Goal: Transaction & Acquisition: Purchase product/service

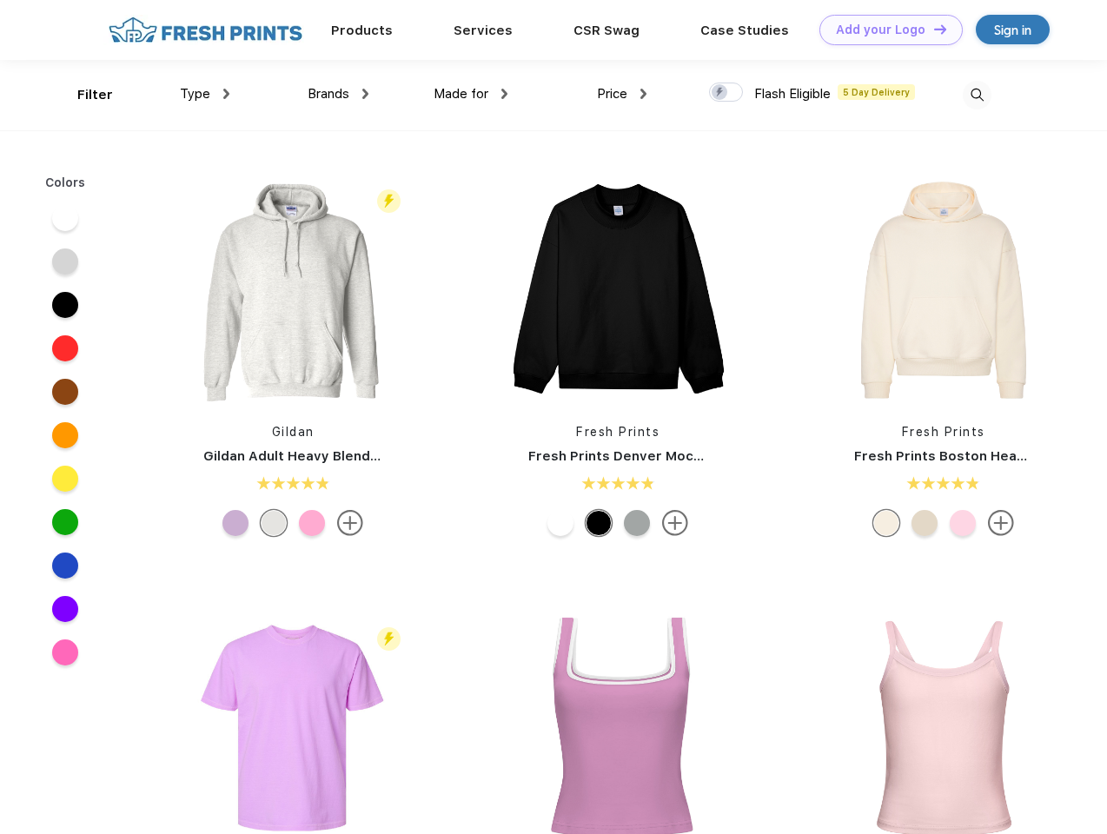
scroll to position [1, 0]
click at [884, 30] on link "Add your Logo Design Tool" at bounding box center [890, 30] width 143 height 30
click at [0, 0] on div "Design Tool" at bounding box center [0, 0] width 0 height 0
click at [932, 29] on link "Add your Logo Design Tool" at bounding box center [890, 30] width 143 height 30
click at [83, 95] on div "Filter" at bounding box center [95, 95] width 36 height 20
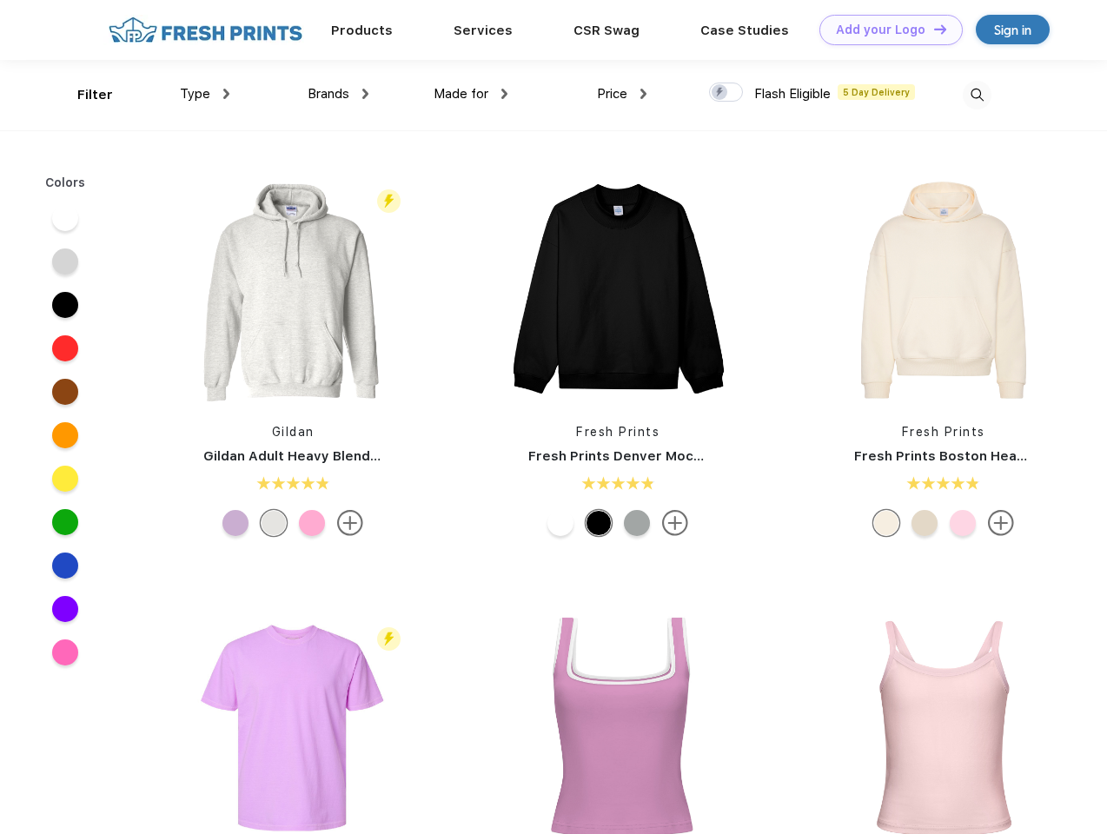
click at [205, 94] on span "Type" at bounding box center [195, 94] width 30 height 16
click at [338, 94] on span "Brands" at bounding box center [328, 94] width 42 height 16
click at [471, 94] on span "Made for" at bounding box center [460, 94] width 55 height 16
click at [622, 94] on span "Price" at bounding box center [612, 94] width 30 height 16
click at [726, 93] on div at bounding box center [726, 92] width 34 height 19
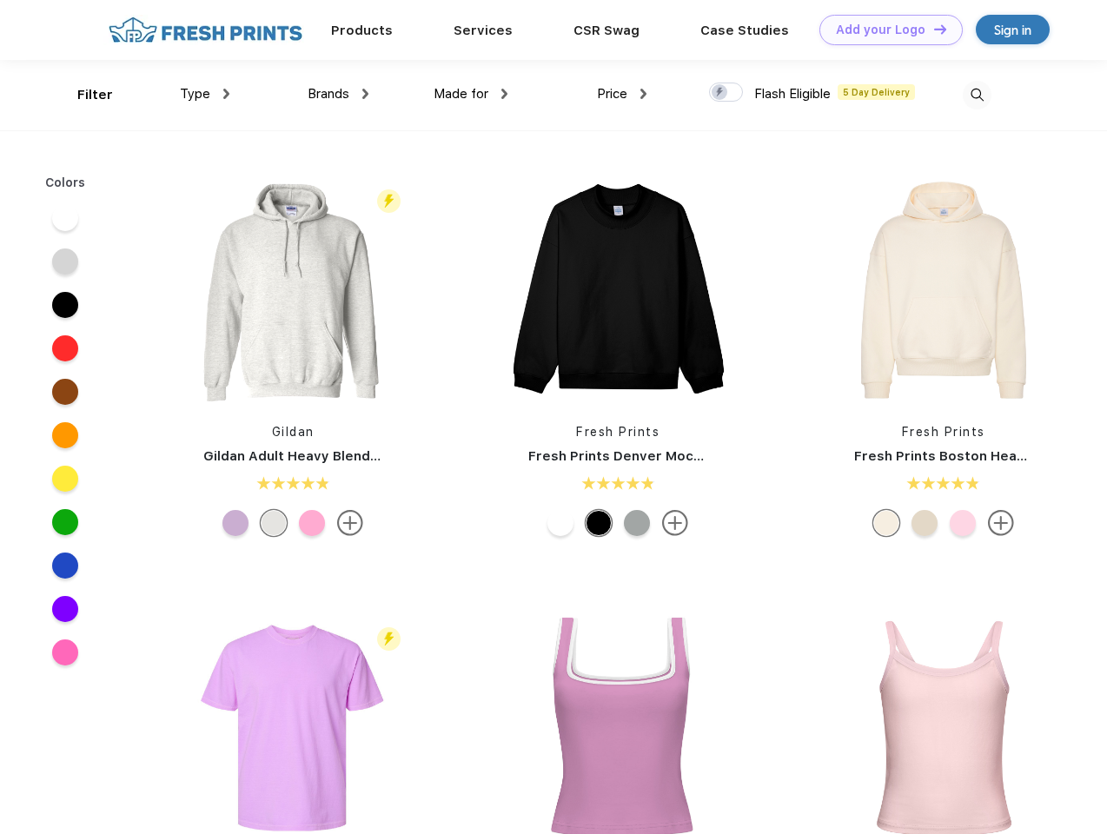
click at [720, 93] on input "checkbox" at bounding box center [714, 87] width 11 height 11
click at [976, 95] on img at bounding box center [976, 95] width 29 height 29
